Goal: Transaction & Acquisition: Purchase product/service

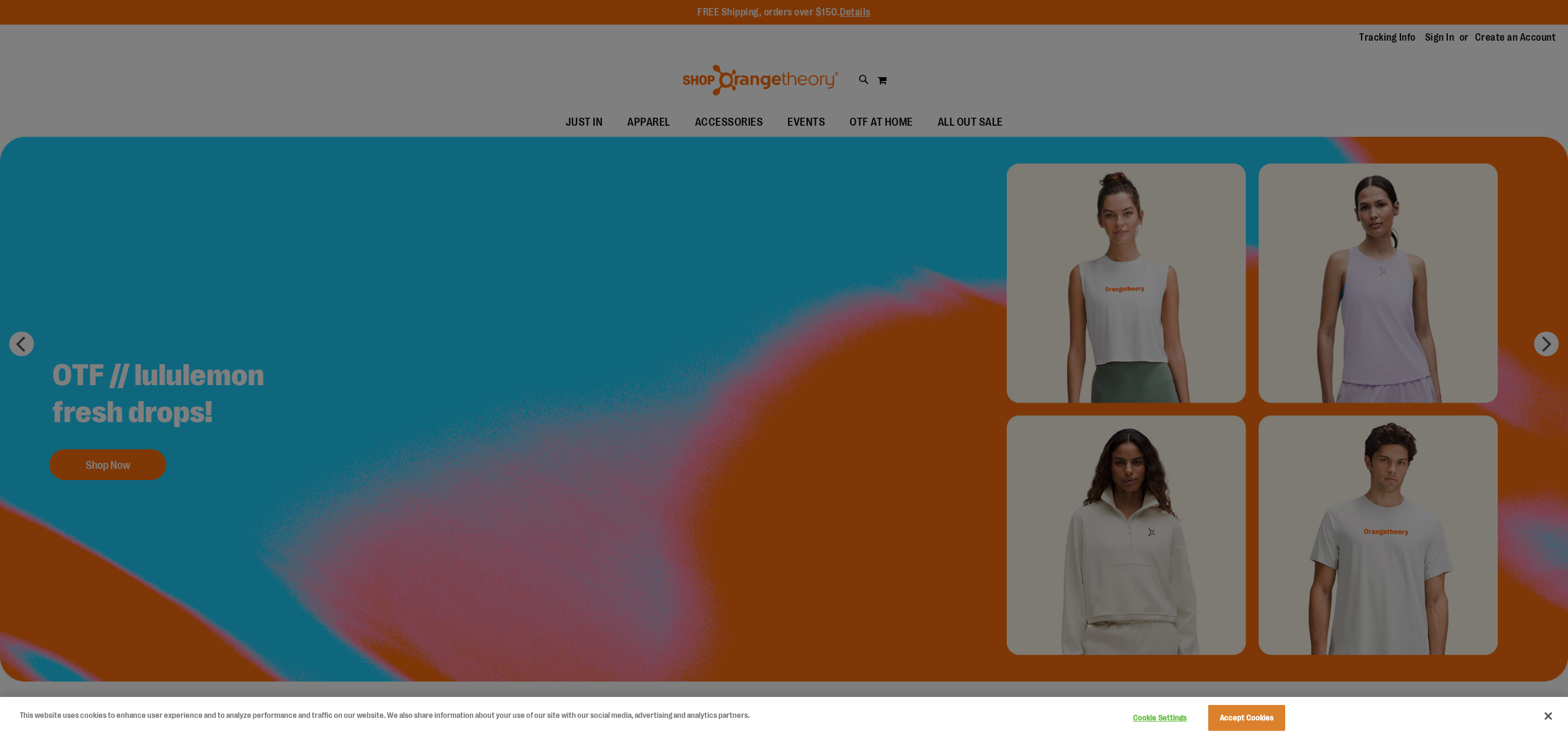
click at [804, 224] on div at bounding box center [784, 368] width 1568 height 737
click at [1550, 711] on button "Close" at bounding box center [1548, 715] width 27 height 27
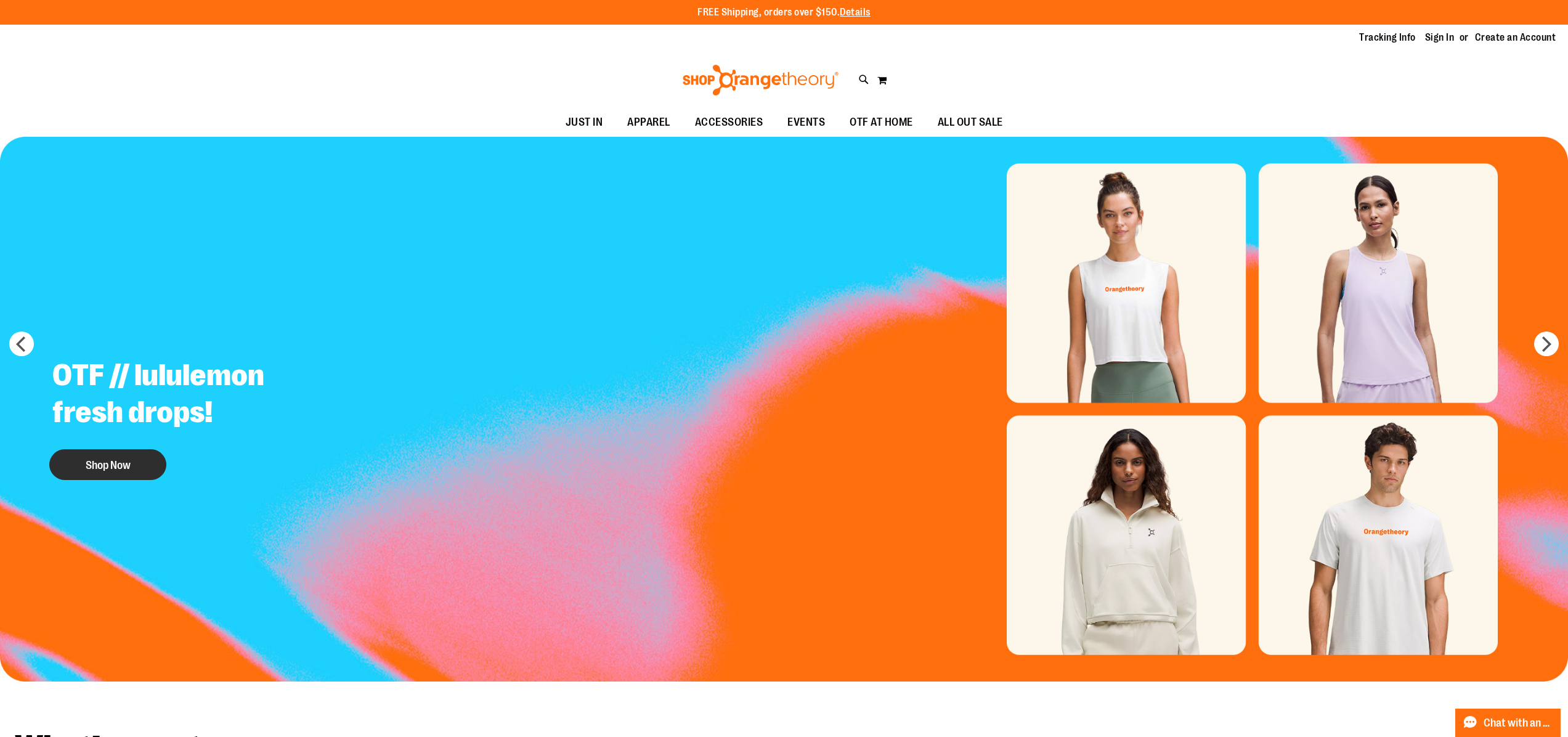
click at [120, 464] on button "Shop Now" at bounding box center [107, 464] width 118 height 31
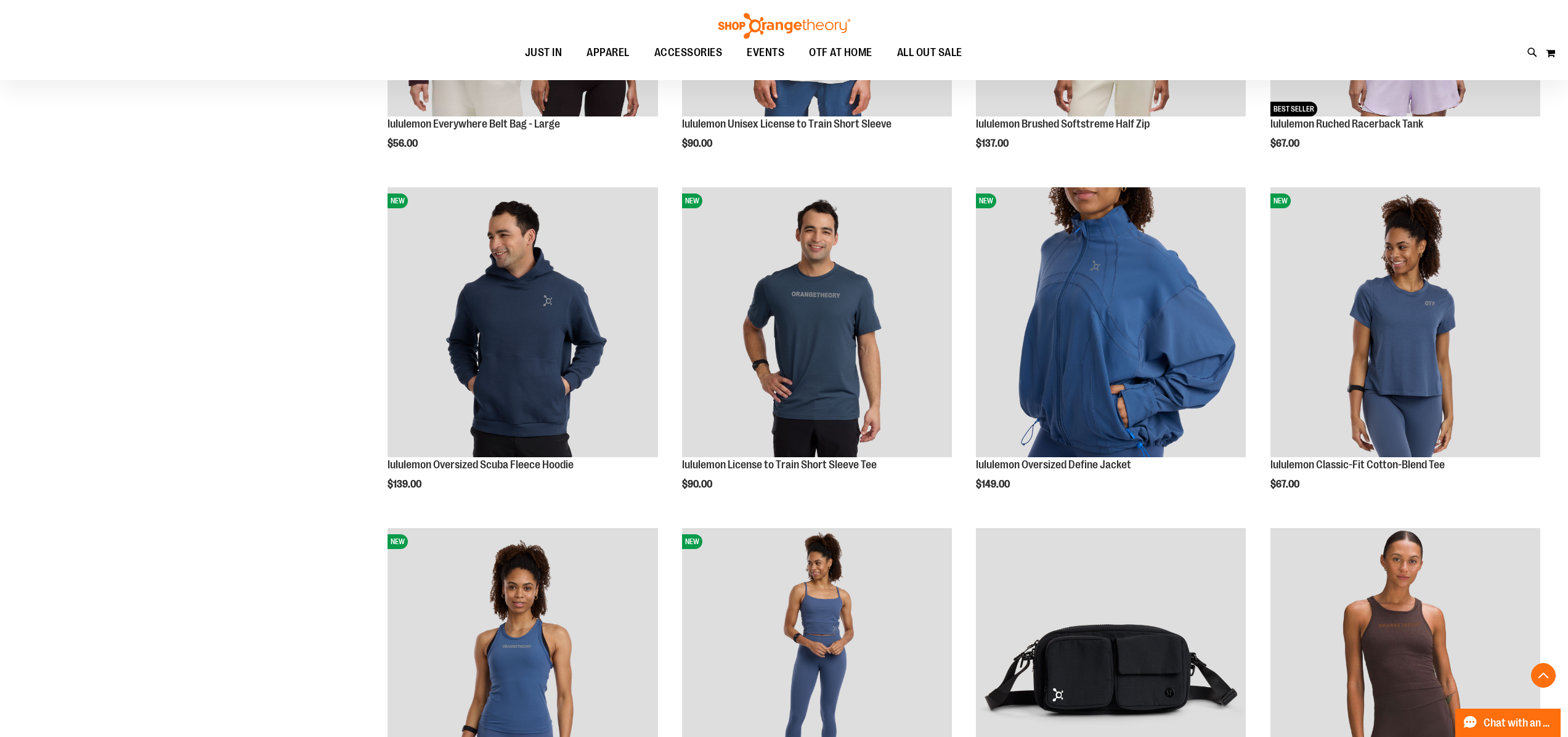
scroll to position [580, 0]
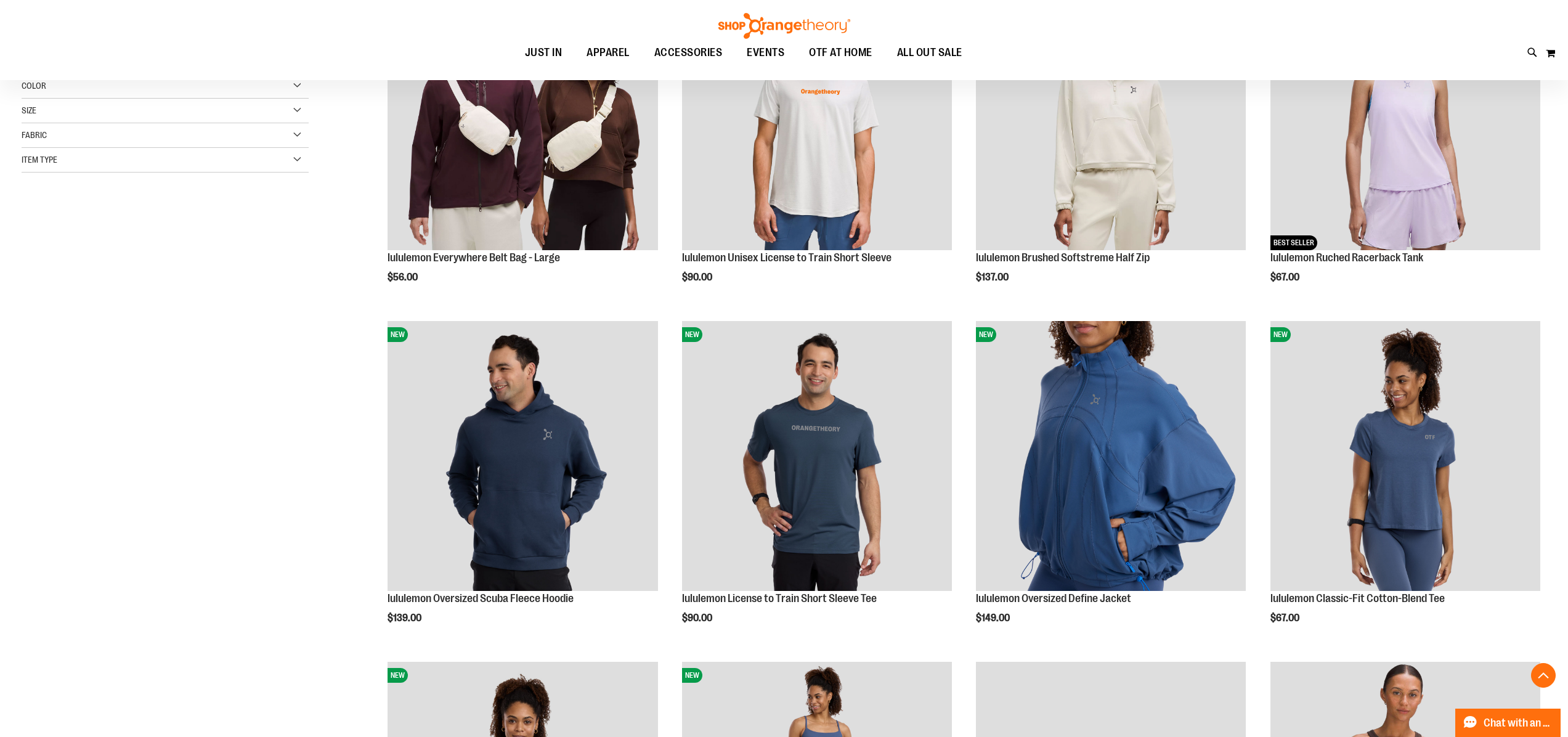
scroll to position [140, 0]
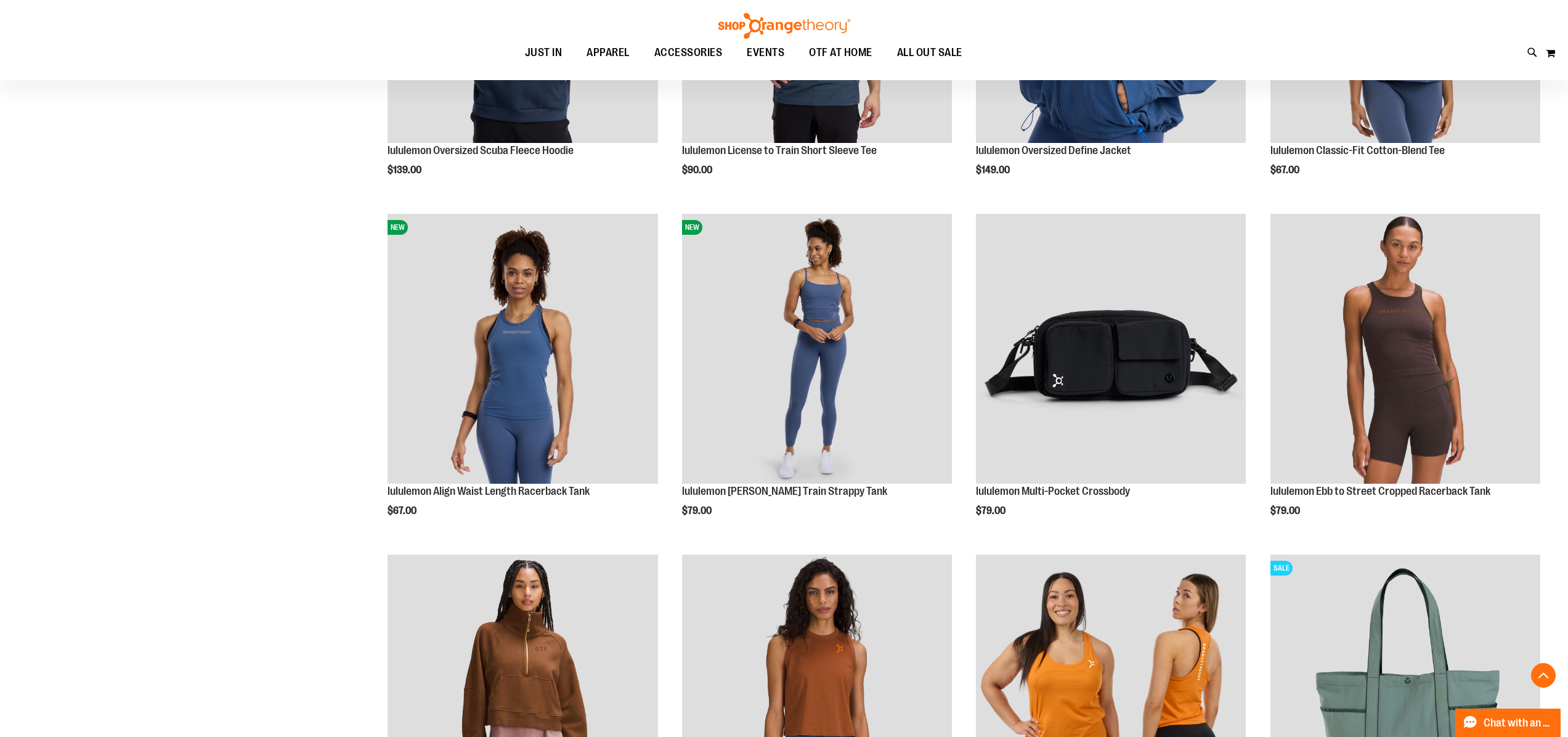
scroll to position [1319, 0]
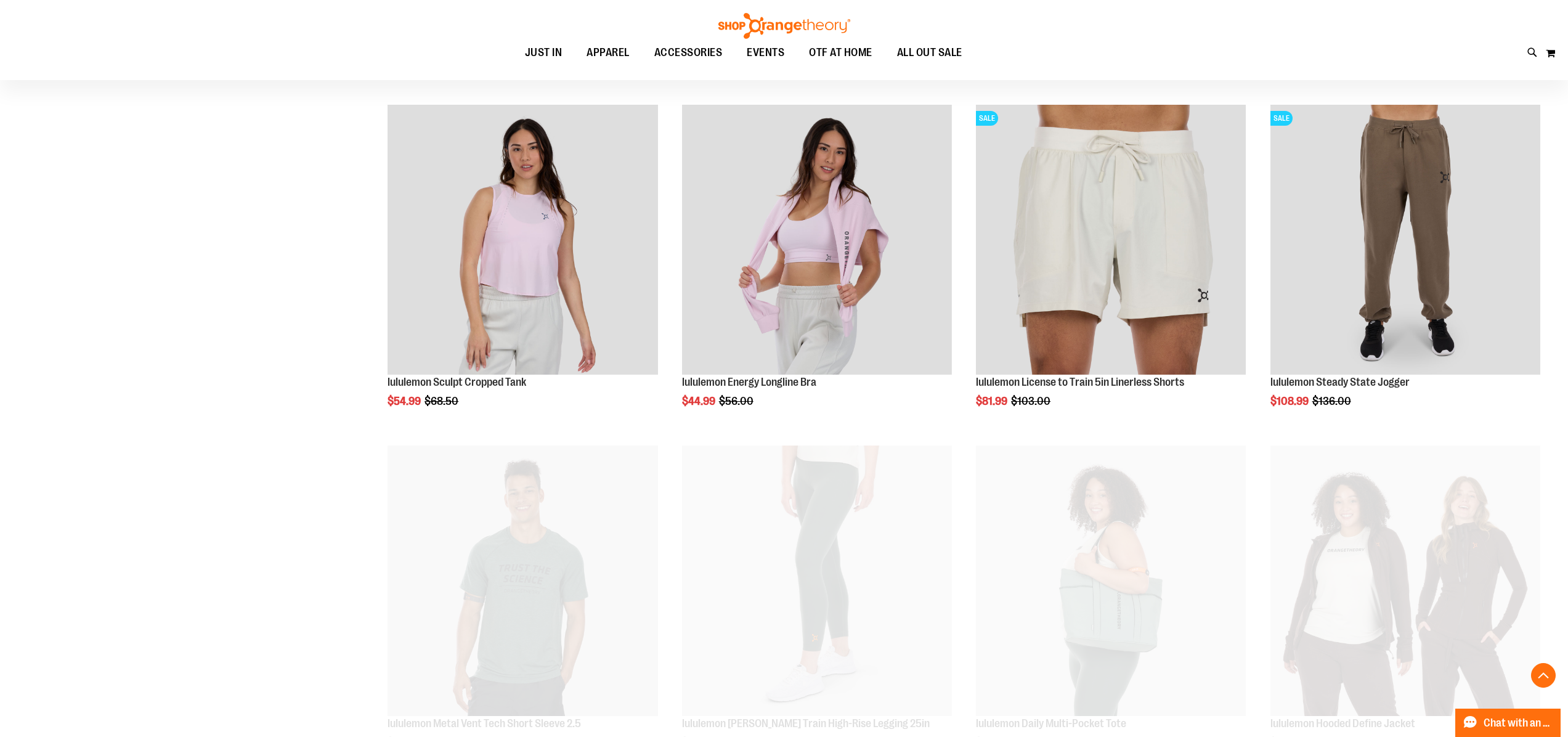
scroll to position [2107, 0]
